Goal: Transaction & Acquisition: Book appointment/travel/reservation

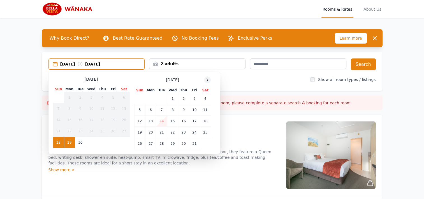
click at [209, 78] on icon at bounding box center [207, 79] width 4 height 4
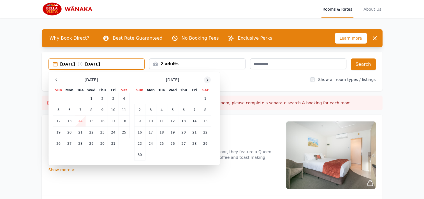
click at [209, 78] on icon at bounding box center [207, 79] width 4 height 4
click at [142, 146] on td "28" at bounding box center [139, 143] width 11 height 11
click at [161, 145] on td "30" at bounding box center [161, 143] width 11 height 11
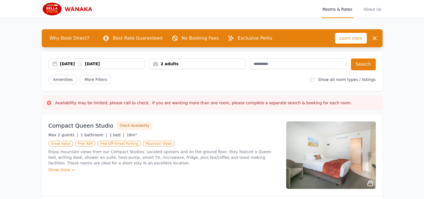
click at [193, 60] on div "2 adults" at bounding box center [197, 63] width 96 height 11
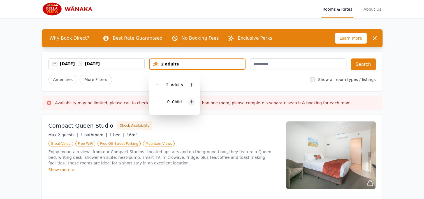
click at [190, 102] on icon at bounding box center [191, 101] width 4 height 4
click at [363, 63] on button "Search" at bounding box center [363, 64] width 25 height 12
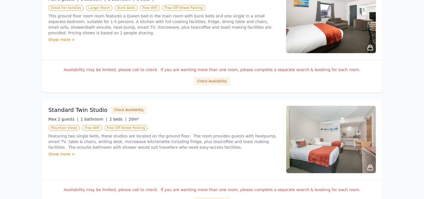
scroll to position [393, 0]
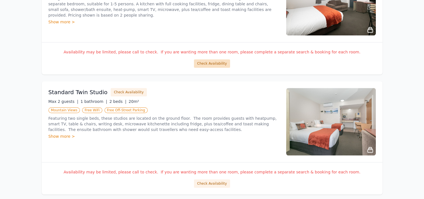
click at [218, 64] on button "Check Availability" at bounding box center [212, 63] width 36 height 8
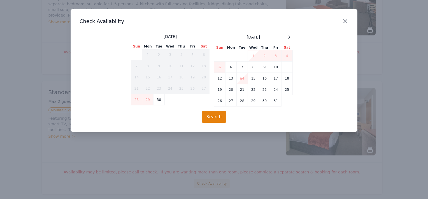
click at [348, 20] on icon "button" at bounding box center [345, 21] width 7 height 7
